Goal: Task Accomplishment & Management: Manage account settings

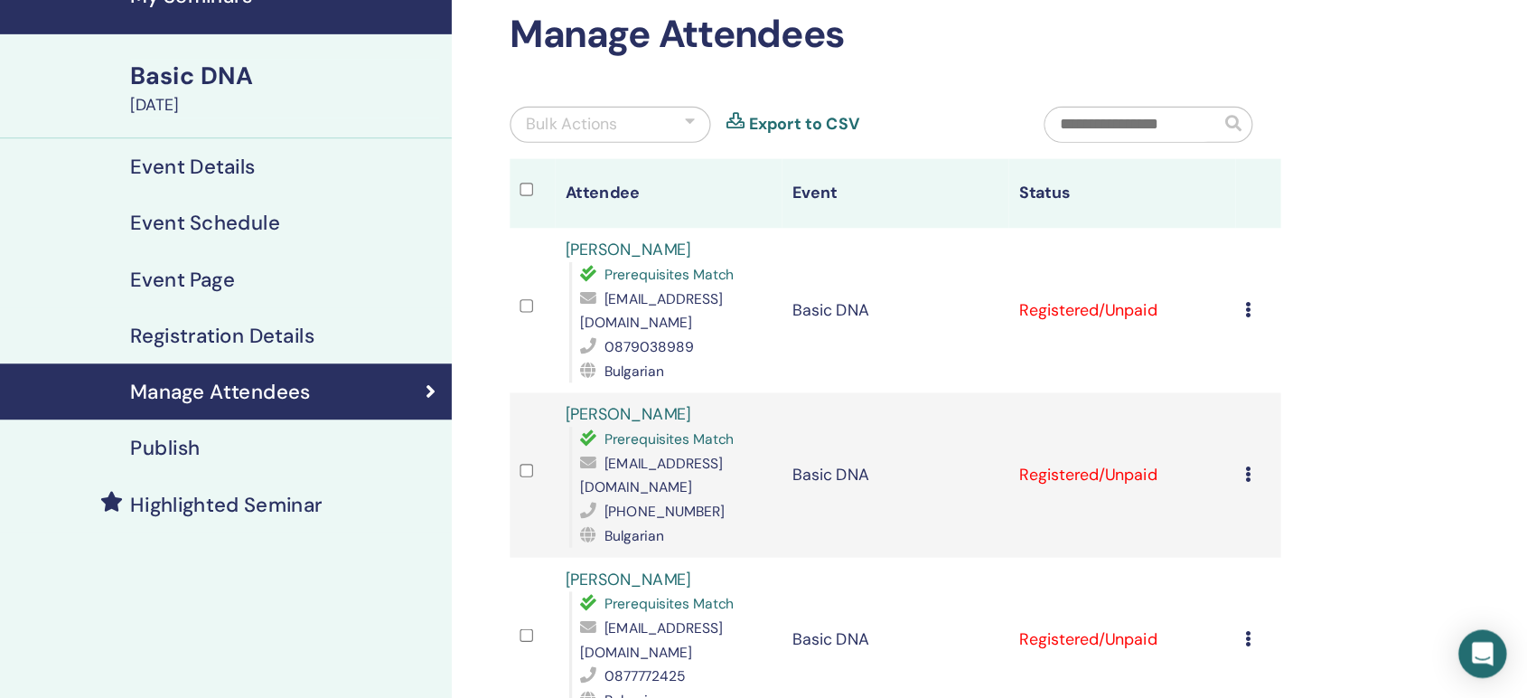
scroll to position [90, 0]
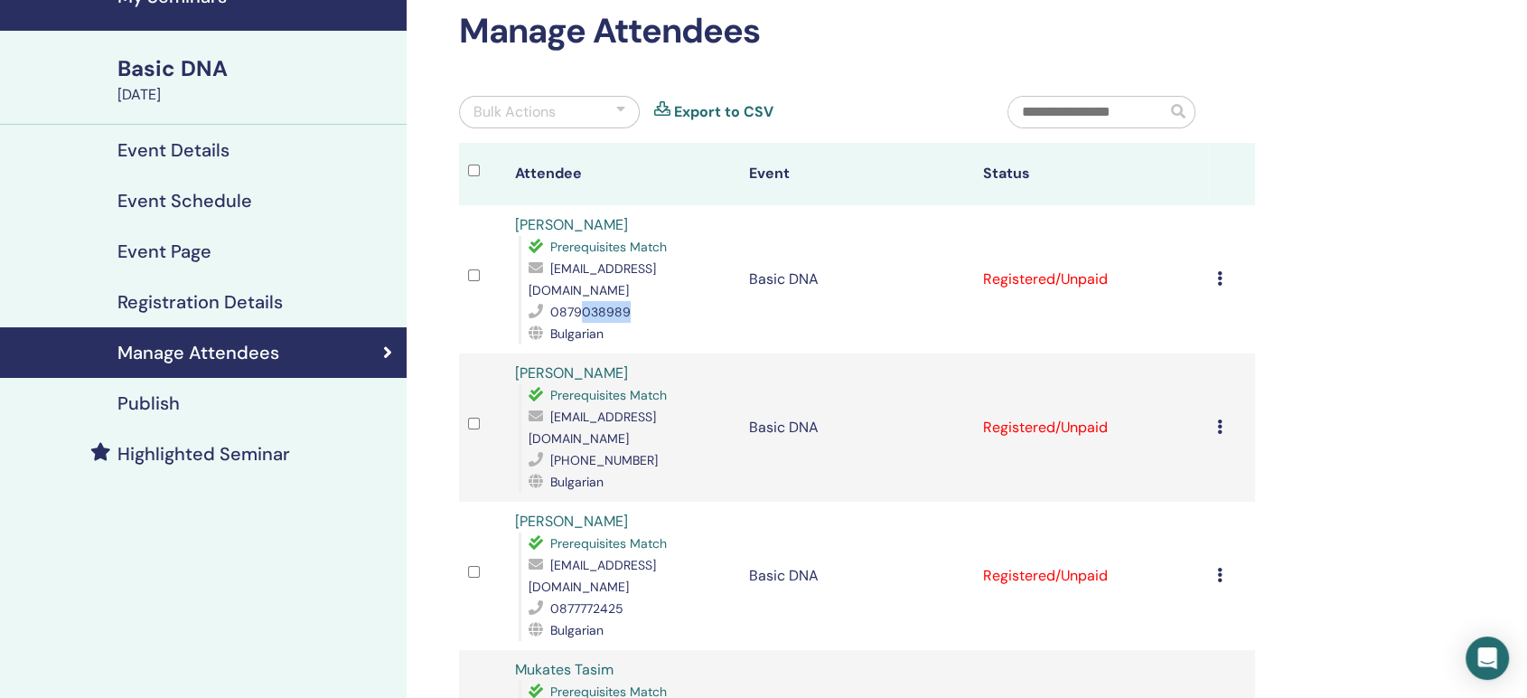
drag, startPoint x: 603, startPoint y: 282, endPoint x: 582, endPoint y: 284, distance: 20.9
click at [582, 301] on div "0879038989" at bounding box center [630, 312] width 202 height 22
drag, startPoint x: 679, startPoint y: 412, endPoint x: 620, endPoint y: 417, distance: 59.9
click at [620, 449] on div "+359 88 5801144" at bounding box center [630, 460] width 202 height 22
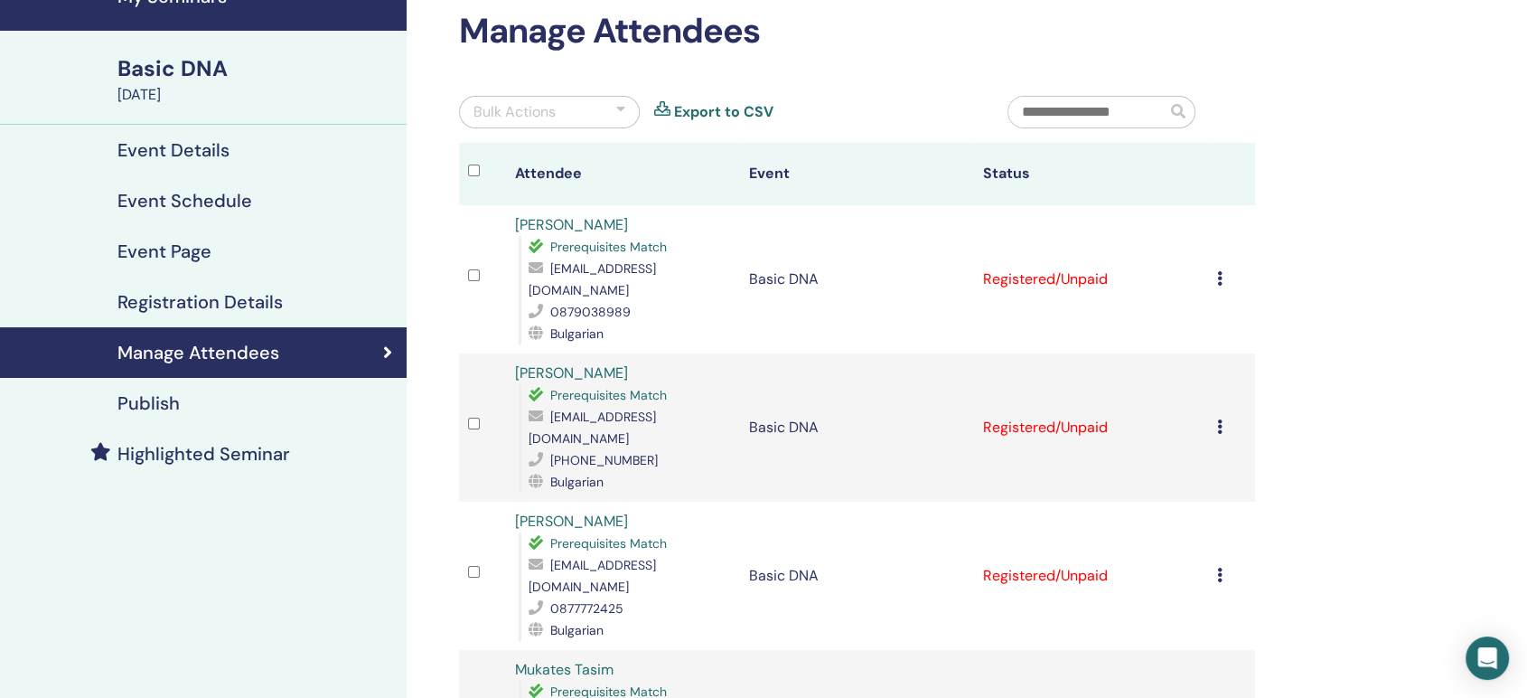
copy span "01144"
drag, startPoint x: 638, startPoint y: 542, endPoint x: 587, endPoint y: 542, distance: 50.6
click at [587, 597] on div "0877772425" at bounding box center [630, 608] width 202 height 22
copy span "72425"
drag, startPoint x: 635, startPoint y: 287, endPoint x: 589, endPoint y: 287, distance: 46.1
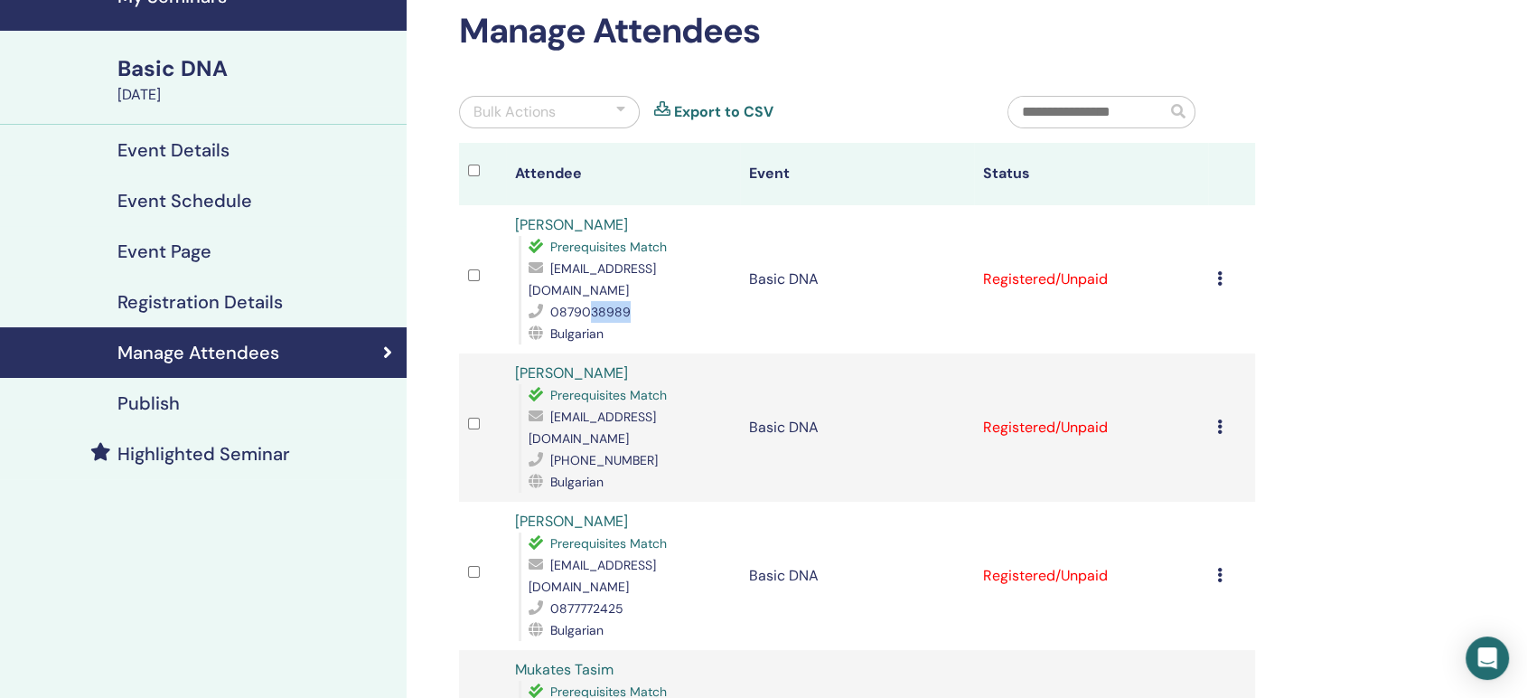
click at [589, 301] on div "0879038989" at bounding box center [630, 312] width 202 height 22
copy span "38989"
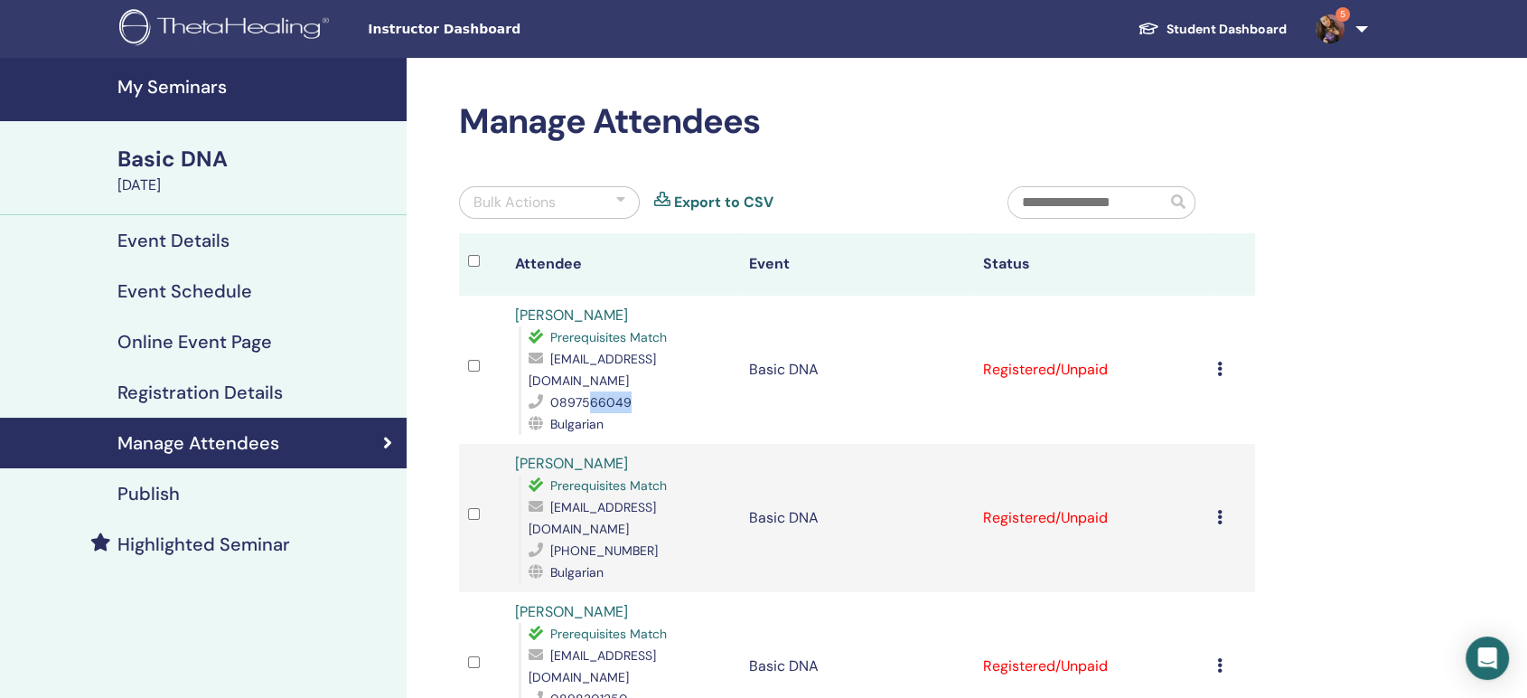
drag, startPoint x: 648, startPoint y: 376, endPoint x: 585, endPoint y: 377, distance: 63.3
click at [585, 391] on div "0897566049" at bounding box center [630, 402] width 202 height 22
copy span "66049"
drag, startPoint x: 643, startPoint y: 502, endPoint x: 604, endPoint y: 502, distance: 38.9
click at [604, 539] on div "[PHONE_NUMBER]" at bounding box center [630, 550] width 202 height 22
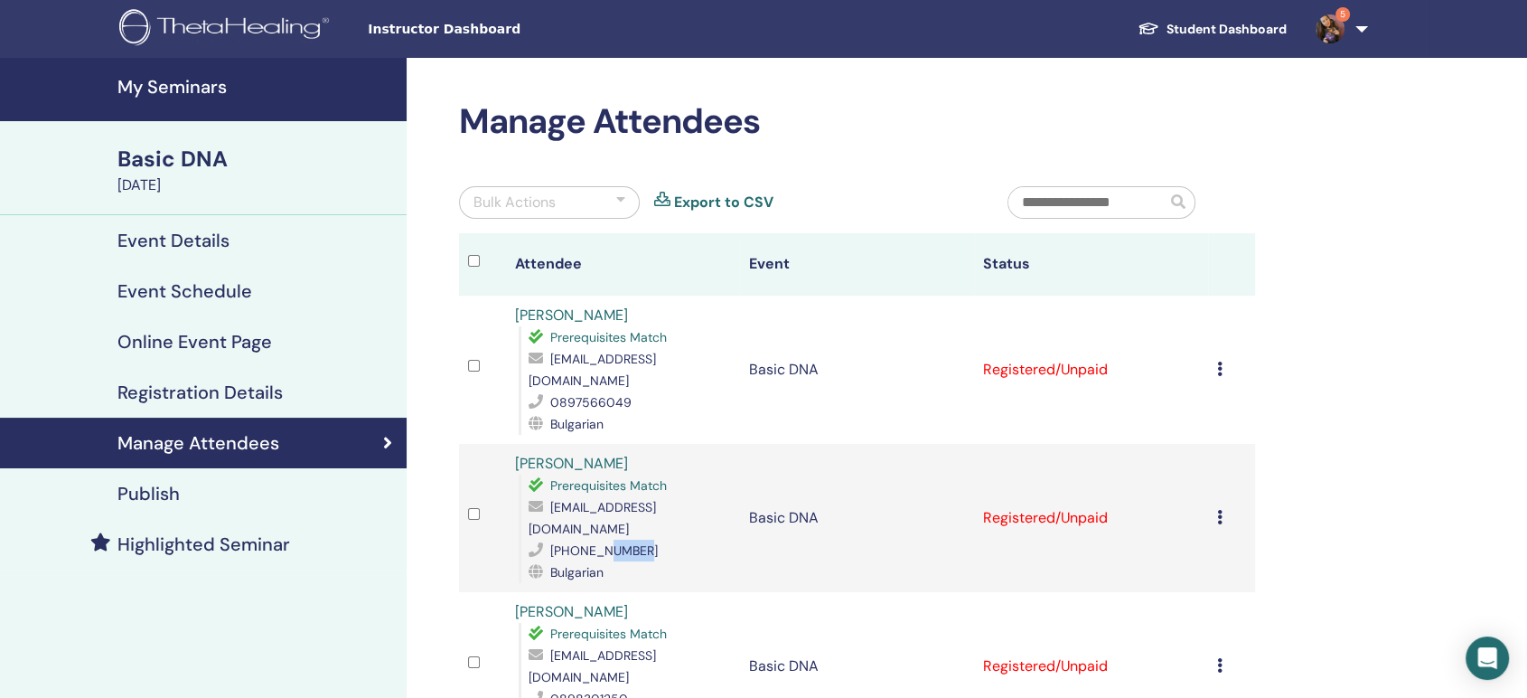
copy span "38175"
